Goal: Obtain resource: Obtain resource

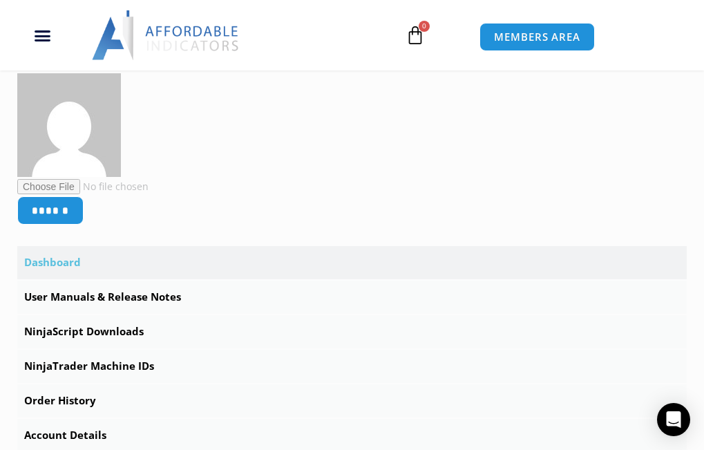
scroll to position [276, 0]
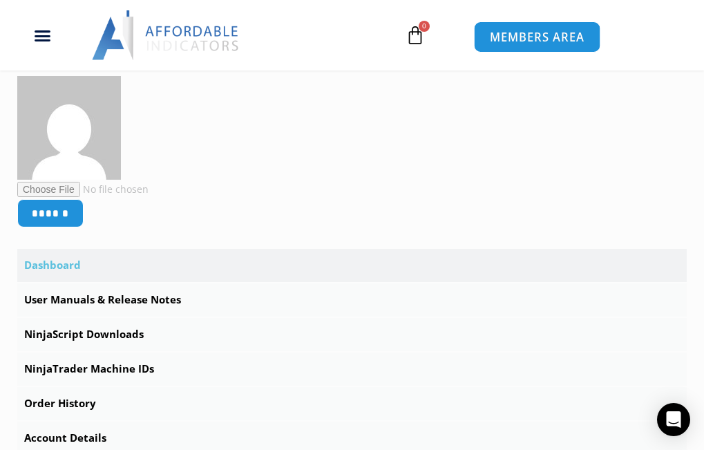
click at [522, 31] on span "MEMBERS AREA" at bounding box center [537, 37] width 95 height 12
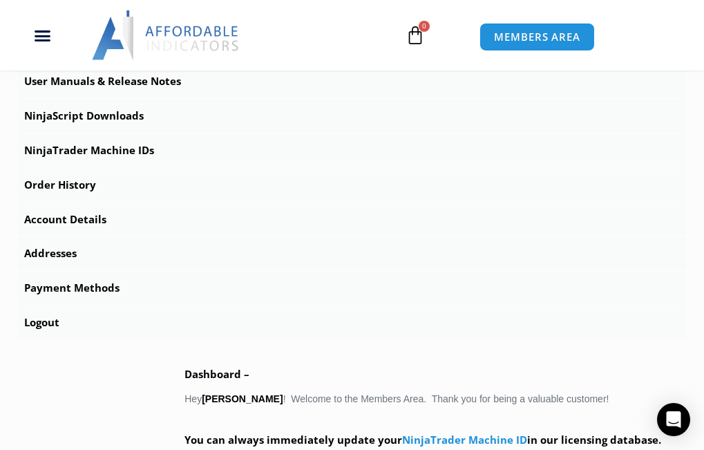
scroll to position [497, 0]
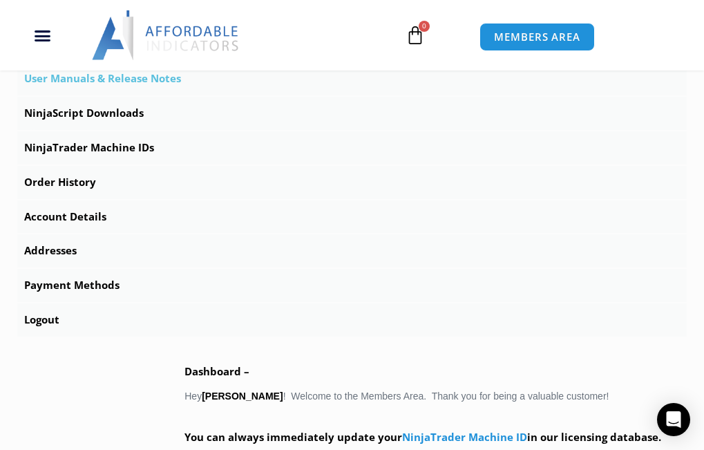
click at [124, 82] on link "User Manuals & Release Notes" at bounding box center [352, 78] width 670 height 33
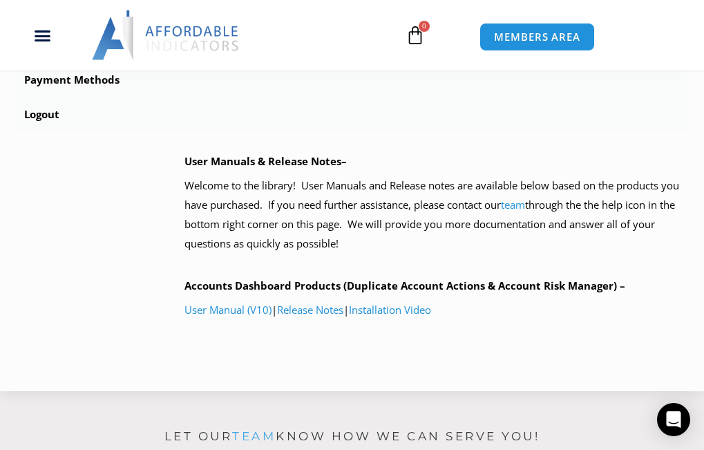
scroll to position [691, 0]
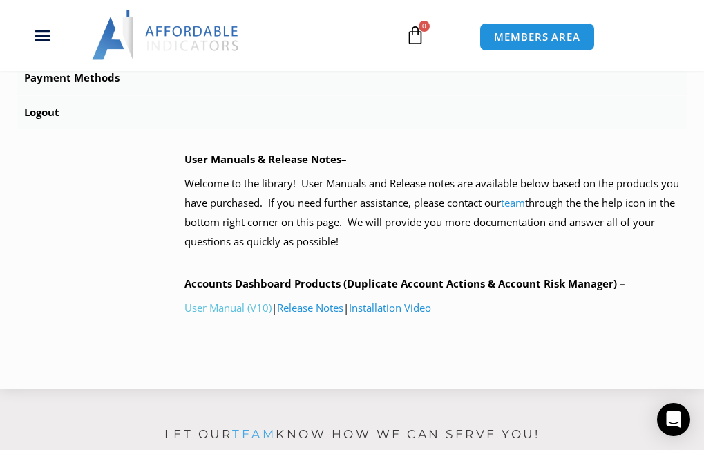
click at [244, 309] on link "User Manual (V10)" at bounding box center [227, 308] width 87 height 14
click at [379, 312] on link "Installation Video" at bounding box center [390, 308] width 82 height 14
